Goal: Navigation & Orientation: Find specific page/section

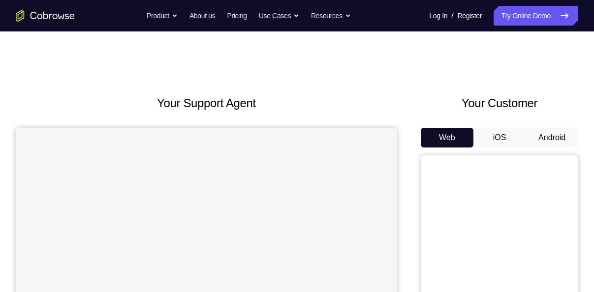
click at [552, 146] on button "Android" at bounding box center [552, 138] width 53 height 20
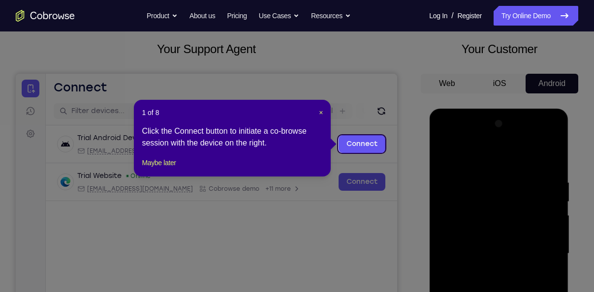
scroll to position [54, 0]
click at [319, 112] on span "×" at bounding box center [321, 113] width 4 height 8
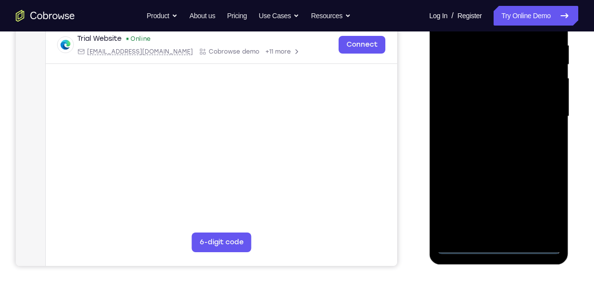
scroll to position [194, 0]
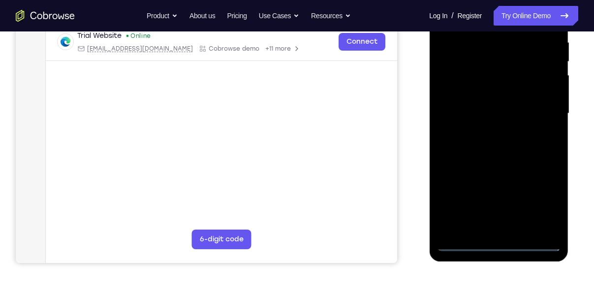
click at [497, 245] on div at bounding box center [499, 114] width 124 height 276
click at [546, 203] on div at bounding box center [499, 114] width 124 height 276
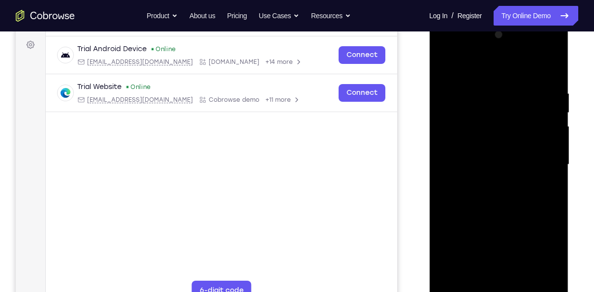
click at [477, 63] on div at bounding box center [499, 165] width 124 height 276
click at [546, 163] on div at bounding box center [499, 165] width 124 height 276
click at [486, 184] on div at bounding box center [499, 165] width 124 height 276
click at [488, 153] on div at bounding box center [499, 165] width 124 height 276
click at [496, 146] on div at bounding box center [499, 165] width 124 height 276
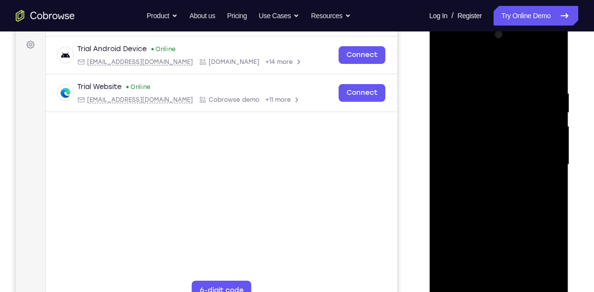
click at [505, 160] on div at bounding box center [499, 165] width 124 height 276
click at [489, 211] on div at bounding box center [499, 165] width 124 height 276
click at [550, 209] on div at bounding box center [499, 165] width 124 height 276
click at [553, 209] on div at bounding box center [499, 165] width 124 height 276
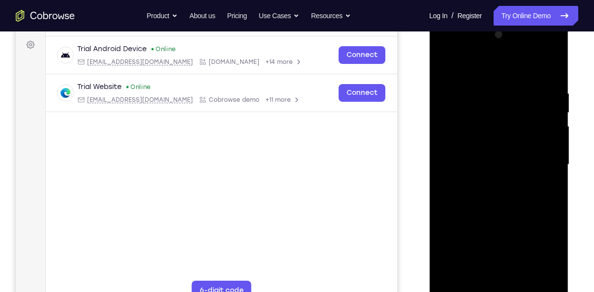
click at [553, 209] on div at bounding box center [499, 165] width 124 height 276
click at [556, 209] on div at bounding box center [499, 165] width 124 height 276
click at [556, 268] on div at bounding box center [499, 165] width 124 height 276
click at [555, 196] on div at bounding box center [499, 165] width 124 height 276
click at [484, 85] on div at bounding box center [499, 165] width 124 height 276
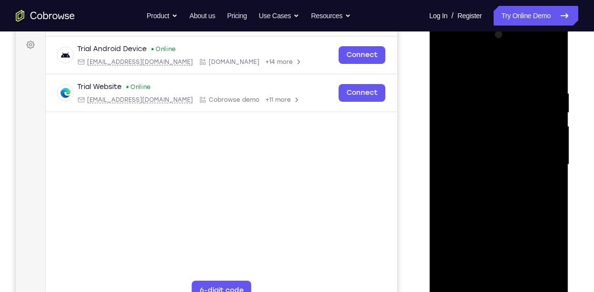
click at [446, 197] on div at bounding box center [499, 165] width 124 height 276
click at [537, 175] on div at bounding box center [499, 165] width 124 height 276
click at [455, 204] on div at bounding box center [499, 165] width 124 height 276
click at [471, 279] on div at bounding box center [499, 165] width 124 height 276
click at [466, 207] on div at bounding box center [499, 165] width 124 height 276
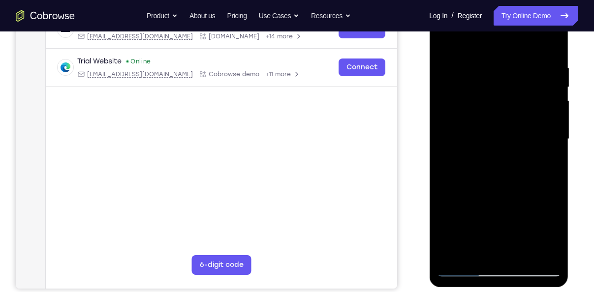
scroll to position [170, 0]
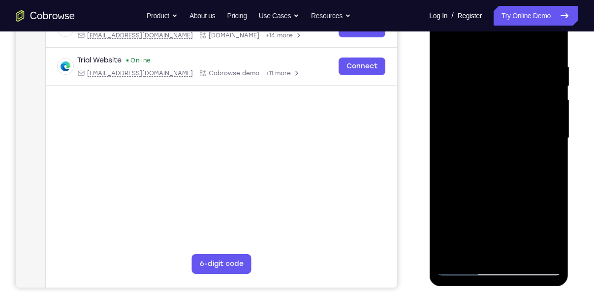
click at [464, 269] on div at bounding box center [499, 138] width 124 height 276
click at [521, 251] on div at bounding box center [499, 138] width 124 height 276
click at [473, 252] on div at bounding box center [499, 138] width 124 height 276
click at [502, 209] on div at bounding box center [499, 138] width 124 height 276
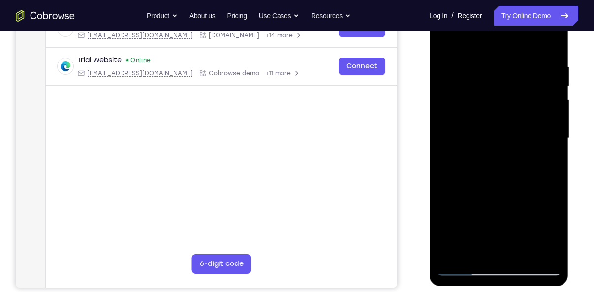
click at [502, 209] on div at bounding box center [499, 138] width 124 height 276
click at [451, 256] on div at bounding box center [499, 138] width 124 height 276
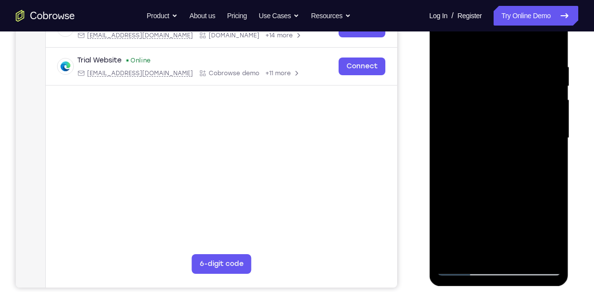
click at [461, 268] on div at bounding box center [499, 138] width 124 height 276
click at [548, 249] on div at bounding box center [499, 138] width 124 height 276
click at [548, 42] on div at bounding box center [499, 138] width 124 height 276
click at [520, 253] on div at bounding box center [499, 138] width 124 height 276
click at [515, 190] on div at bounding box center [499, 138] width 124 height 276
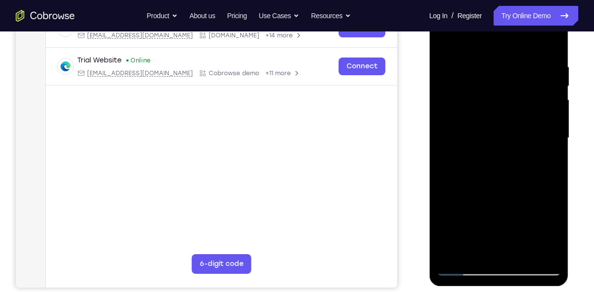
click at [489, 148] on div at bounding box center [499, 138] width 124 height 276
click at [464, 267] on div at bounding box center [499, 138] width 124 height 276
drag, startPoint x: 500, startPoint y: 137, endPoint x: 500, endPoint y: 311, distance: 173.3
click at [500, 288] on html "Online web based iOS Simulators and Android Emulators. Run iPhone, iPad, Mobile…" at bounding box center [499, 140] width 140 height 295
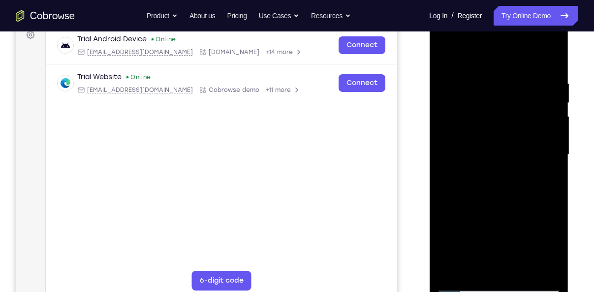
scroll to position [153, 0]
click at [450, 56] on div at bounding box center [499, 156] width 124 height 276
click at [483, 73] on div at bounding box center [499, 156] width 124 height 276
click at [455, 185] on div at bounding box center [499, 156] width 124 height 276
click at [486, 266] on div at bounding box center [499, 156] width 124 height 276
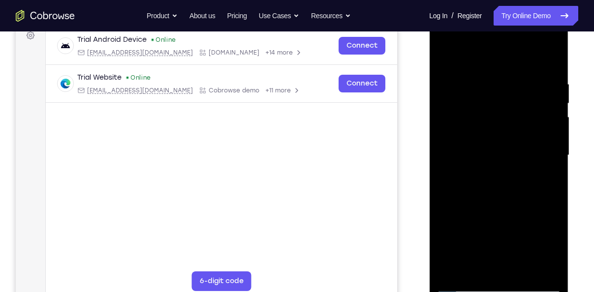
click at [464, 286] on div at bounding box center [499, 156] width 124 height 276
click at [464, 279] on div at bounding box center [499, 156] width 124 height 276
click at [462, 285] on div at bounding box center [499, 156] width 124 height 276
click at [457, 180] on div at bounding box center [499, 156] width 124 height 276
click at [520, 271] on div at bounding box center [499, 156] width 124 height 276
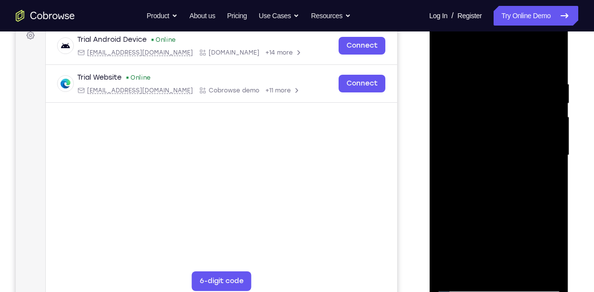
click at [461, 289] on div at bounding box center [499, 156] width 124 height 276
drag, startPoint x: 492, startPoint y: 110, endPoint x: 517, endPoint y: 290, distance: 181.8
click at [517, 290] on div at bounding box center [499, 156] width 124 height 276
click at [447, 58] on div at bounding box center [499, 156] width 124 height 276
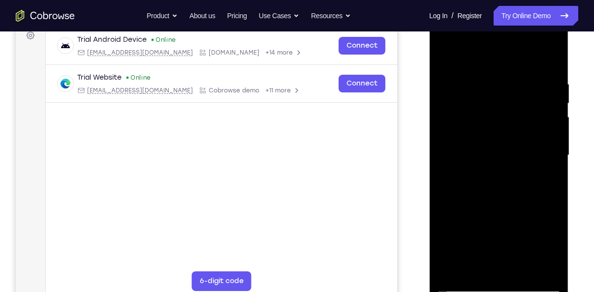
drag, startPoint x: 496, startPoint y: 93, endPoint x: 496, endPoint y: 278, distance: 185.1
click at [496, 278] on div at bounding box center [499, 156] width 124 height 276
click at [483, 77] on div at bounding box center [499, 156] width 124 height 276
click at [545, 178] on div at bounding box center [499, 156] width 124 height 276
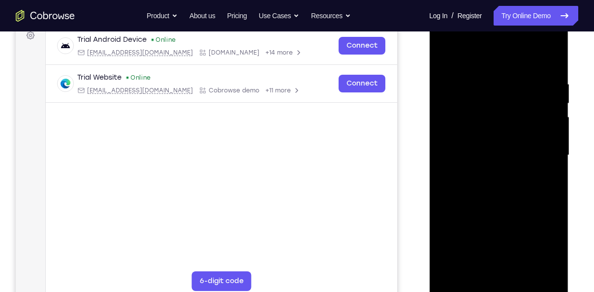
click at [545, 178] on div at bounding box center [499, 156] width 124 height 276
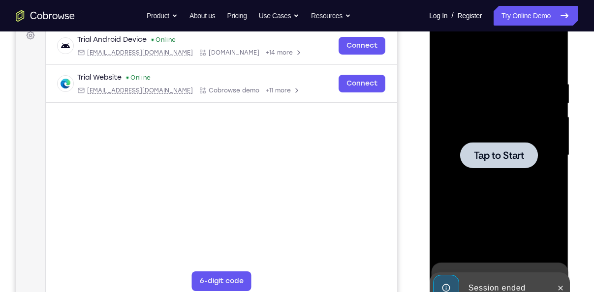
click at [508, 145] on div at bounding box center [499, 155] width 78 height 26
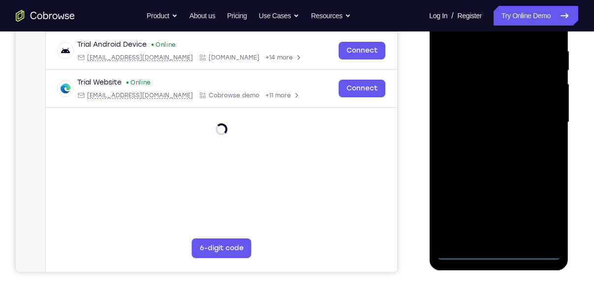
scroll to position [186, 0]
click at [499, 251] on div at bounding box center [499, 122] width 124 height 276
click at [540, 212] on div at bounding box center [499, 122] width 124 height 276
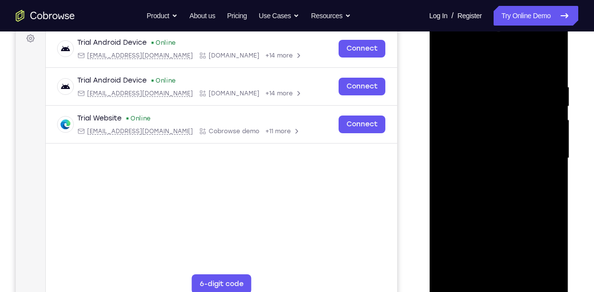
scroll to position [149, 0]
click at [474, 61] on div at bounding box center [499, 159] width 124 height 276
click at [543, 156] on div at bounding box center [499, 159] width 124 height 276
click at [488, 177] on div at bounding box center [499, 159] width 124 height 276
click at [495, 148] on div at bounding box center [499, 159] width 124 height 276
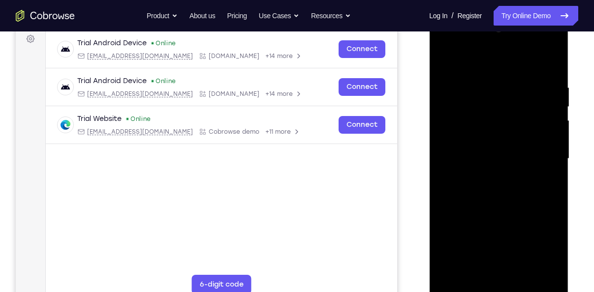
click at [493, 138] on div at bounding box center [499, 159] width 124 height 276
click at [499, 156] on div at bounding box center [499, 159] width 124 height 276
click at [528, 275] on div at bounding box center [499, 159] width 124 height 276
click at [502, 205] on div at bounding box center [499, 159] width 124 height 276
click at [523, 274] on div at bounding box center [499, 159] width 124 height 276
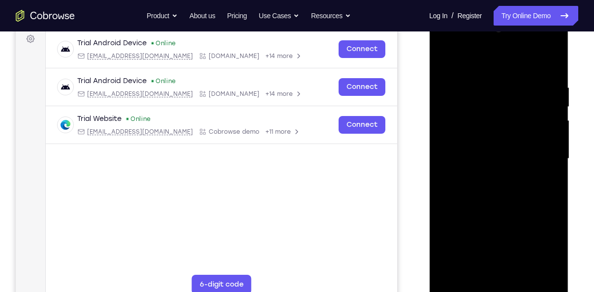
click at [496, 210] on div at bounding box center [499, 159] width 124 height 276
click at [464, 289] on div at bounding box center [499, 159] width 124 height 276
click at [483, 76] on div at bounding box center [499, 159] width 124 height 276
click at [549, 183] on div at bounding box center [499, 159] width 124 height 276
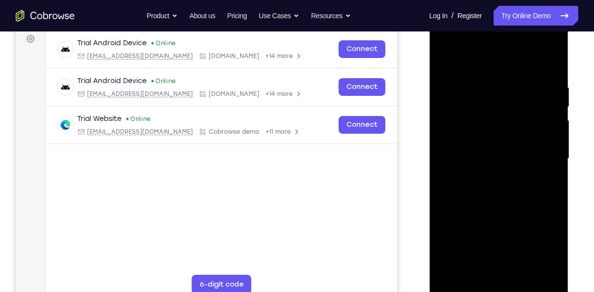
click at [549, 183] on div at bounding box center [499, 159] width 124 height 276
drag, startPoint x: 472, startPoint y: 67, endPoint x: 585, endPoint y: 59, distance: 113.6
click at [569, 59] on html "Online web based iOS Simulators and Android Emulators. Run iPhone, iPad, Mobile…" at bounding box center [499, 161] width 140 height 295
click at [551, 143] on div at bounding box center [499, 159] width 124 height 276
drag, startPoint x: 532, startPoint y: 141, endPoint x: 555, endPoint y: 144, distance: 23.9
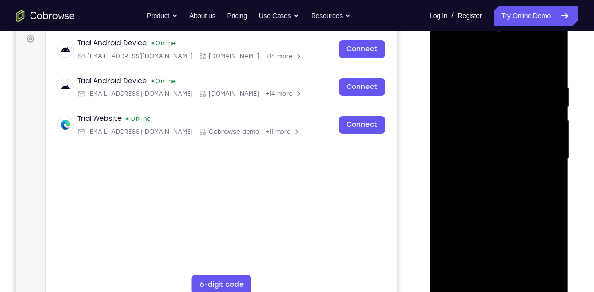
click at [555, 144] on div at bounding box center [499, 159] width 124 height 276
click at [446, 161] on div at bounding box center [499, 159] width 124 height 276
click at [536, 153] on div at bounding box center [499, 159] width 124 height 276
drag, startPoint x: 106, startPoint y: 139, endPoint x: 582, endPoint y: 136, distance: 476.0
click at [582, 136] on div "Your Support Agent Your Customer Web iOS Android Next Steps We’d be happy to gi…" at bounding box center [297, 206] width 594 height 649
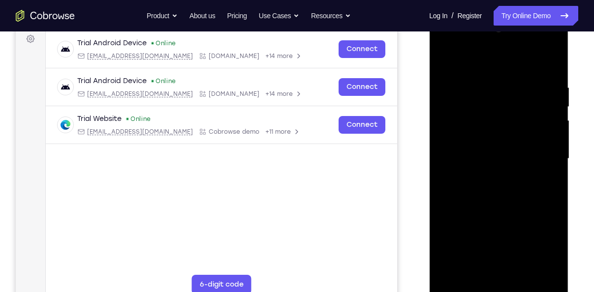
click at [558, 139] on div at bounding box center [499, 159] width 124 height 276
click at [549, 62] on div at bounding box center [499, 159] width 124 height 276
click at [479, 278] on div at bounding box center [499, 159] width 124 height 276
click at [518, 278] on div at bounding box center [499, 159] width 124 height 276
click at [444, 61] on div at bounding box center [499, 159] width 124 height 276
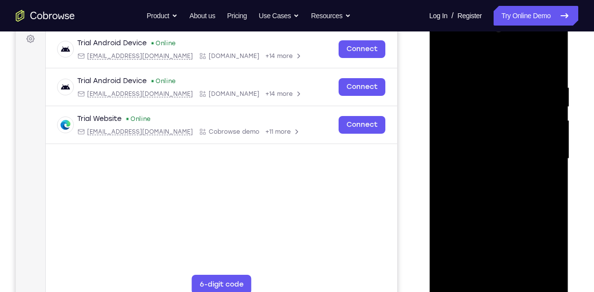
click at [472, 274] on div at bounding box center [499, 159] width 124 height 276
click at [481, 59] on div at bounding box center [499, 159] width 124 height 276
click at [473, 72] on div at bounding box center [499, 159] width 124 height 276
click at [449, 83] on div at bounding box center [499, 159] width 124 height 276
click at [479, 268] on div at bounding box center [499, 159] width 124 height 276
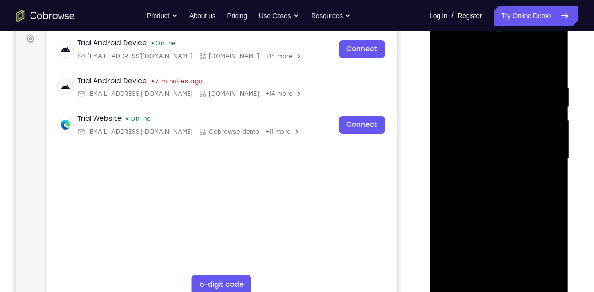
click at [467, 201] on div at bounding box center [499, 159] width 124 height 276
click at [540, 46] on div at bounding box center [499, 159] width 124 height 276
click at [456, 45] on div at bounding box center [499, 159] width 124 height 276
click at [454, 127] on div at bounding box center [499, 159] width 124 height 276
click at [553, 200] on div at bounding box center [499, 159] width 124 height 276
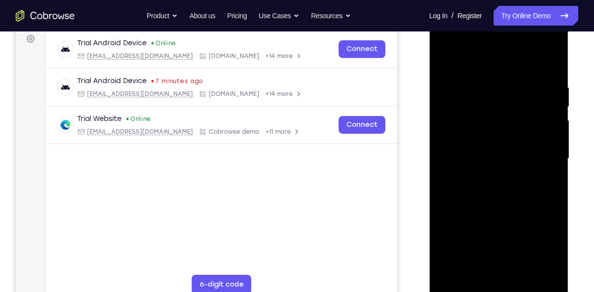
click at [488, 84] on div at bounding box center [499, 159] width 124 height 276
click at [552, 153] on div at bounding box center [499, 159] width 124 height 276
drag, startPoint x: 473, startPoint y: 120, endPoint x: 603, endPoint y: 112, distance: 130.7
click at [569, 112] on html "Online web based iOS Simulators and Android Emulators. Run iPhone, iPad, Mobile…" at bounding box center [499, 161] width 140 height 295
drag, startPoint x: 458, startPoint y: 86, endPoint x: 569, endPoint y: 86, distance: 110.7
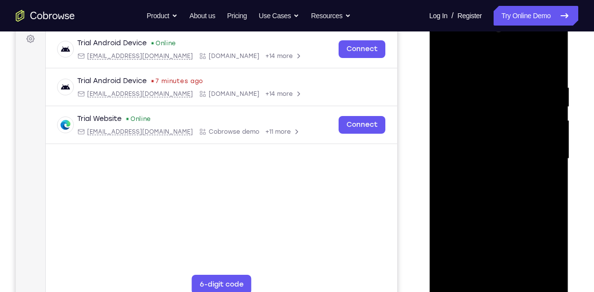
click at [569, 86] on div at bounding box center [499, 161] width 140 height 295
click at [450, 61] on div at bounding box center [499, 159] width 124 height 276
click at [539, 180] on div at bounding box center [499, 159] width 124 height 276
click at [451, 276] on div at bounding box center [499, 159] width 124 height 276
click at [518, 82] on div at bounding box center [499, 159] width 124 height 276
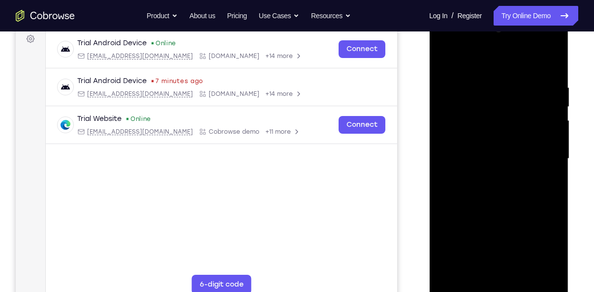
click at [550, 173] on div at bounding box center [499, 159] width 124 height 276
click at [559, 174] on div at bounding box center [499, 159] width 124 height 276
click at [554, 175] on div at bounding box center [499, 159] width 124 height 276
click at [548, 168] on div at bounding box center [499, 159] width 124 height 276
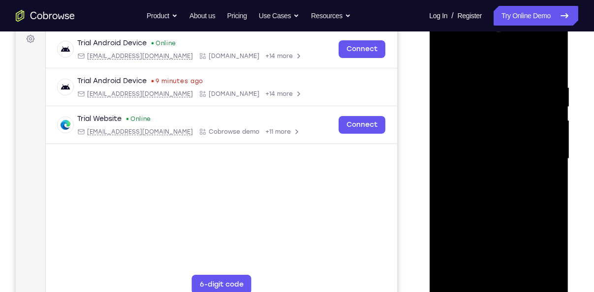
click at [548, 168] on div at bounding box center [499, 159] width 124 height 276
drag, startPoint x: 548, startPoint y: 168, endPoint x: 435, endPoint y: 171, distance: 113.7
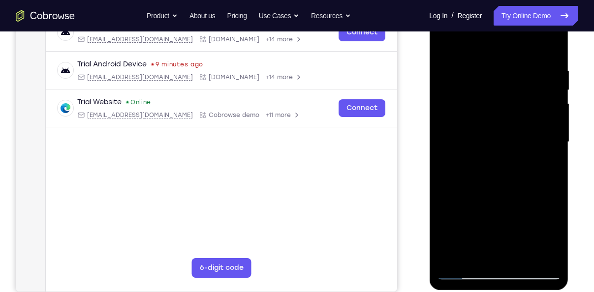
scroll to position [164, 0]
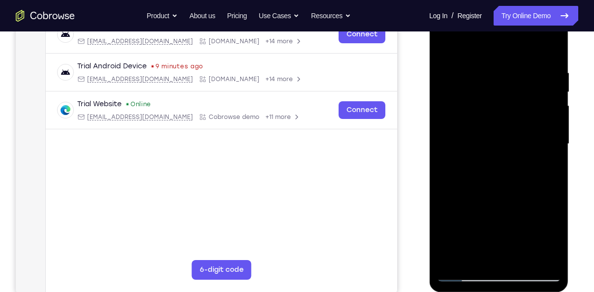
click at [552, 159] on div at bounding box center [499, 144] width 124 height 276
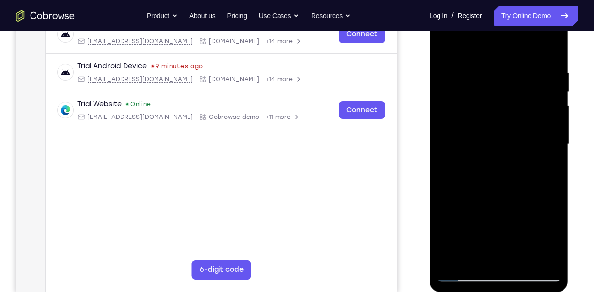
click at [552, 159] on div at bounding box center [499, 144] width 124 height 276
click at [552, 52] on div at bounding box center [499, 144] width 124 height 276
click at [454, 262] on div at bounding box center [499, 144] width 124 height 276
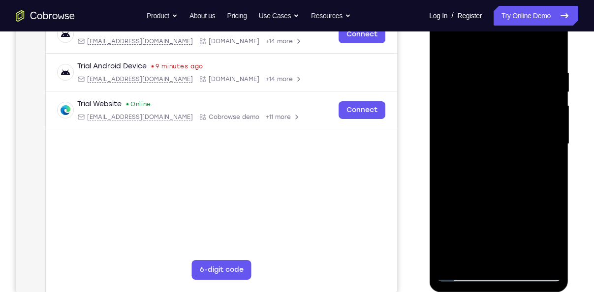
drag, startPoint x: 514, startPoint y: 96, endPoint x: 496, endPoint y: 305, distance: 209.0
click at [496, 292] on html "Online web based iOS Simulators and Android Emulators. Run iPhone, iPad, Mobile…" at bounding box center [499, 146] width 140 height 295
click at [488, 57] on div at bounding box center [499, 144] width 124 height 276
click at [542, 135] on div at bounding box center [499, 144] width 124 height 276
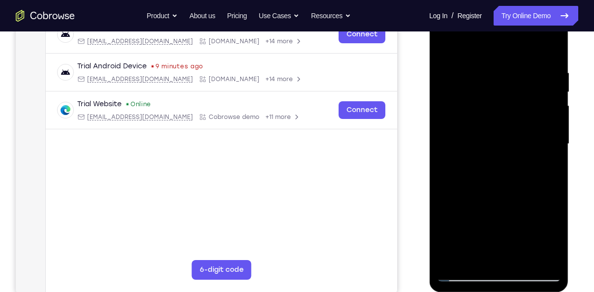
click at [544, 149] on div at bounding box center [499, 144] width 124 height 276
click at [549, 161] on div at bounding box center [499, 144] width 124 height 276
drag, startPoint x: 500, startPoint y: 164, endPoint x: 570, endPoint y: 167, distance: 69.9
click at [569, 167] on html "Online web based iOS Simulators and Android Emulators. Run iPhone, iPad, Mobile…" at bounding box center [499, 146] width 140 height 295
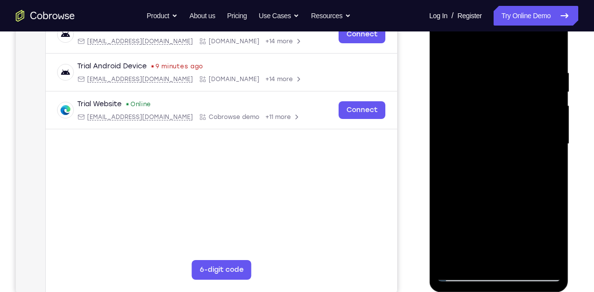
click at [547, 51] on div at bounding box center [499, 144] width 124 height 276
drag, startPoint x: 504, startPoint y: 146, endPoint x: 488, endPoint y: 278, distance: 132.4
click at [488, 278] on div at bounding box center [499, 144] width 124 height 276
click at [510, 71] on div at bounding box center [499, 144] width 124 height 276
click at [548, 49] on div at bounding box center [499, 144] width 124 height 276
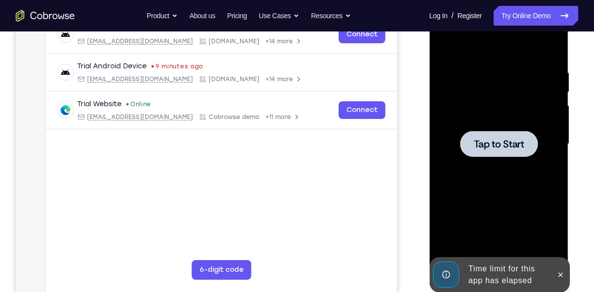
click at [519, 156] on div at bounding box center [499, 144] width 78 height 26
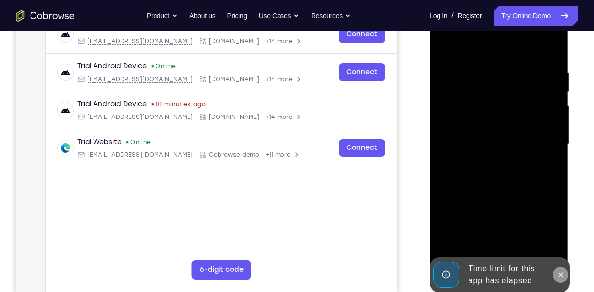
click at [558, 278] on icon at bounding box center [560, 275] width 8 height 8
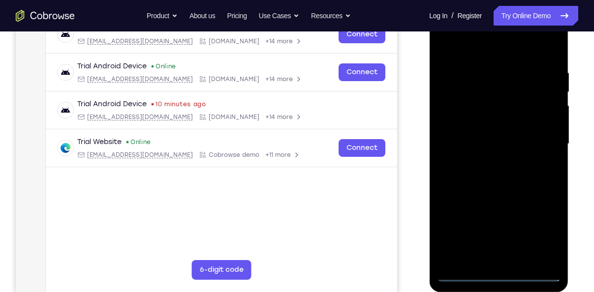
click at [503, 281] on div at bounding box center [499, 144] width 124 height 276
click at [539, 233] on div at bounding box center [499, 144] width 124 height 276
click at [476, 47] on div at bounding box center [499, 144] width 124 height 276
click at [540, 139] on div at bounding box center [499, 144] width 124 height 276
click at [488, 161] on div at bounding box center [499, 144] width 124 height 276
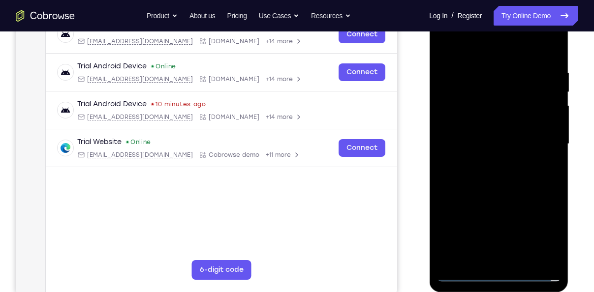
click at [489, 162] on div at bounding box center [499, 144] width 124 height 276
click at [494, 134] on div at bounding box center [499, 144] width 124 height 276
click at [492, 92] on div at bounding box center [499, 144] width 124 height 276
click at [473, 121] on div at bounding box center [499, 144] width 124 height 276
click at [464, 142] on div at bounding box center [499, 144] width 124 height 276
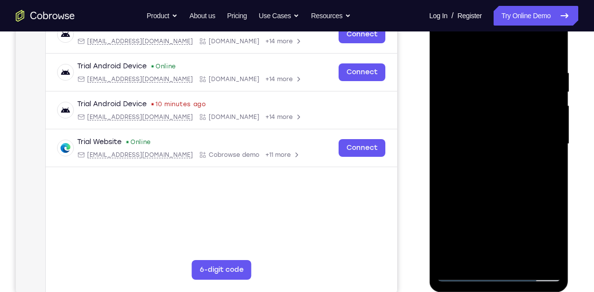
click at [489, 190] on div at bounding box center [499, 144] width 124 height 276
click at [478, 258] on div at bounding box center [499, 144] width 124 height 276
drag, startPoint x: 469, startPoint y: 47, endPoint x: 581, endPoint y: 35, distance: 113.4
drag, startPoint x: 152, startPoint y: 36, endPoint x: 404, endPoint y: 93, distance: 257.8
click at [404, 93] on div "Your Support Agent Your Customer Web iOS Android" at bounding box center [297, 113] width 563 height 364
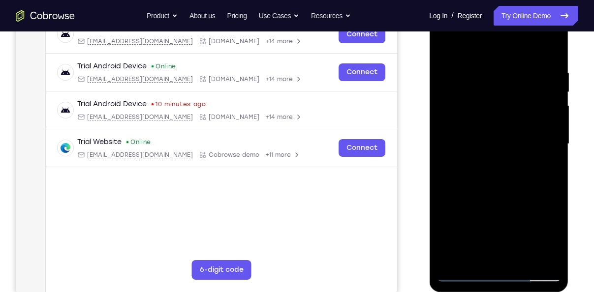
click at [462, 45] on div at bounding box center [499, 144] width 124 height 276
click at [475, 76] on div at bounding box center [499, 144] width 124 height 276
click at [459, 70] on div at bounding box center [499, 144] width 124 height 276
click at [480, 252] on div at bounding box center [499, 144] width 124 height 276
click at [474, 256] on div at bounding box center [499, 144] width 124 height 276
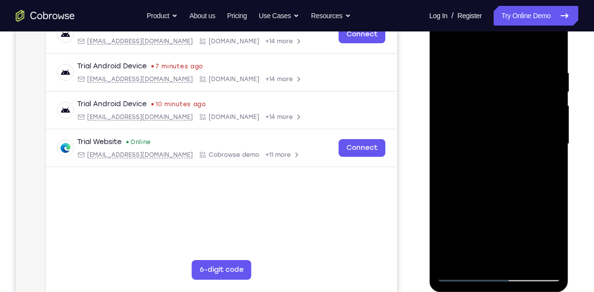
click at [502, 215] on div at bounding box center [499, 144] width 124 height 276
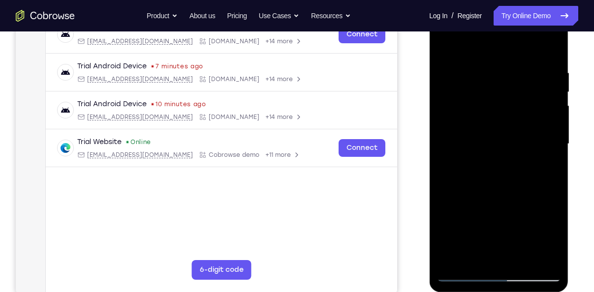
click at [510, 214] on div at bounding box center [499, 144] width 124 height 276
click at [448, 258] on div at bounding box center [499, 144] width 124 height 276
click at [468, 275] on div at bounding box center [499, 144] width 124 height 276
click at [549, 257] on div at bounding box center [499, 144] width 124 height 276
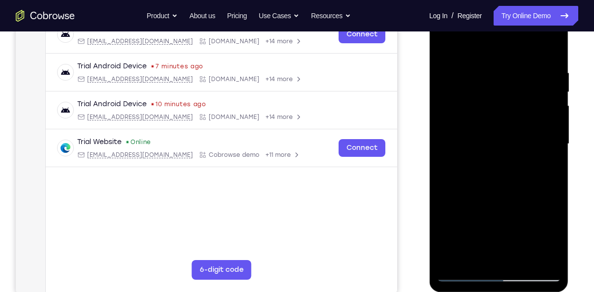
click at [549, 50] on div at bounding box center [499, 144] width 124 height 276
click at [454, 258] on div at bounding box center [499, 144] width 124 height 276
click at [486, 70] on div at bounding box center [499, 144] width 124 height 276
click at [548, 49] on div at bounding box center [499, 144] width 124 height 276
drag, startPoint x: 491, startPoint y: 102, endPoint x: 489, endPoint y: 292, distance: 190.0
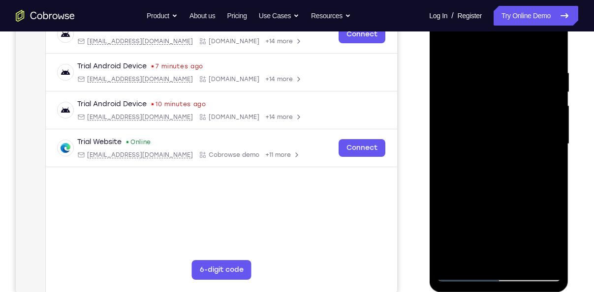
click at [489, 292] on div at bounding box center [499, 146] width 140 height 295
click at [554, 184] on div at bounding box center [499, 144] width 124 height 276
click at [555, 192] on div at bounding box center [499, 144] width 124 height 276
click at [484, 68] on div at bounding box center [499, 144] width 124 height 276
click at [547, 53] on div at bounding box center [499, 144] width 124 height 276
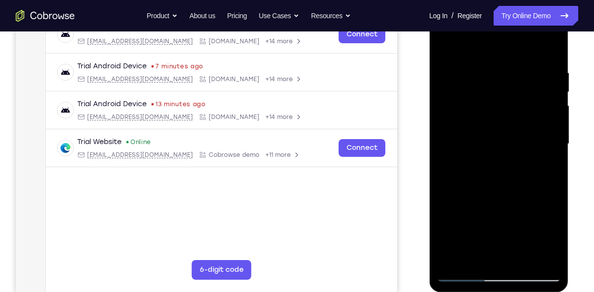
click at [551, 186] on div at bounding box center [499, 144] width 124 height 276
click at [525, 260] on div at bounding box center [499, 144] width 124 height 276
click at [497, 195] on div at bounding box center [499, 144] width 124 height 276
click at [465, 274] on div at bounding box center [499, 144] width 124 height 276
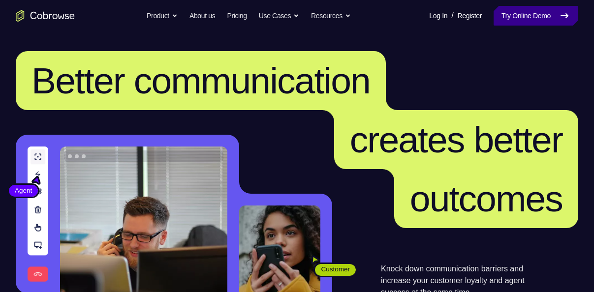
click at [533, 13] on link "Try Online Demo" at bounding box center [536, 16] width 85 height 20
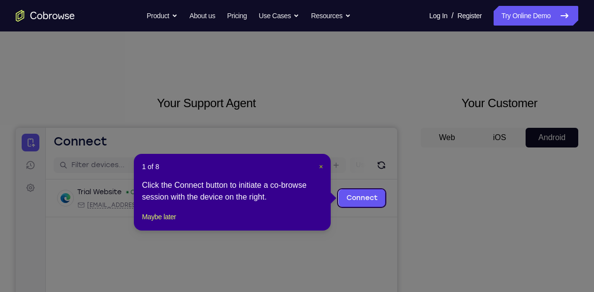
click at [322, 164] on span "×" at bounding box center [321, 167] width 4 height 8
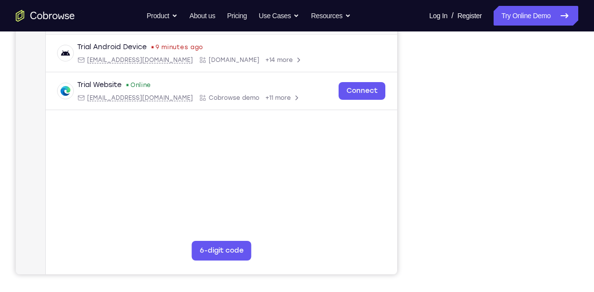
scroll to position [185, 0]
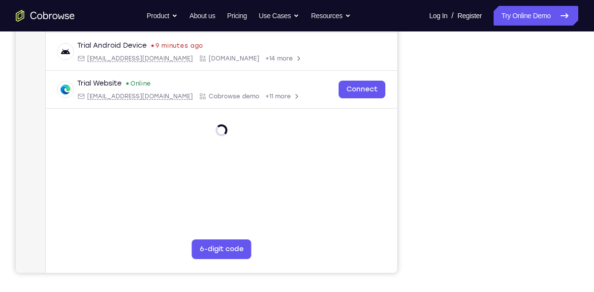
drag, startPoint x: 438, startPoint y: 98, endPoint x: 396, endPoint y: 257, distance: 164.5
click at [396, 257] on main "demo_id 819096618 819096618 Email User ID Device ID Device name 6-digit code Co…" at bounding box center [221, 132] width 351 height 330
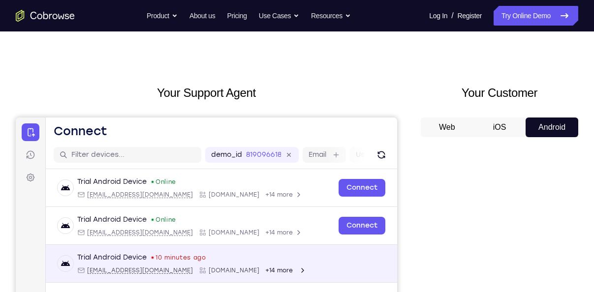
scroll to position [0, 0]
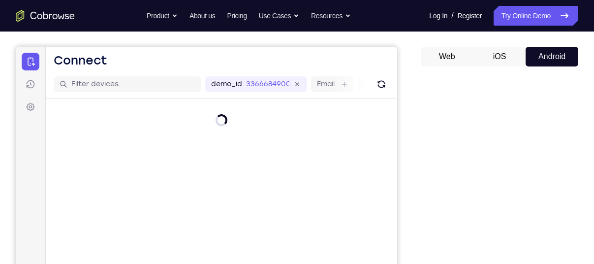
scroll to position [81, 0]
click at [500, 62] on button "iOS" at bounding box center [499, 57] width 53 height 20
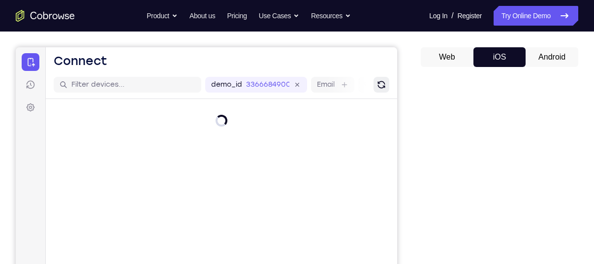
click at [380, 81] on icon "Refresh" at bounding box center [381, 84] width 7 height 7
click at [549, 54] on button "Android" at bounding box center [552, 57] width 53 height 20
